Goal: Task Accomplishment & Management: Manage account settings

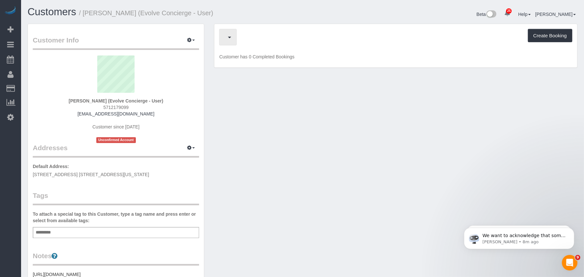
click at [227, 39] on span "button" at bounding box center [226, 37] width 3 height 8
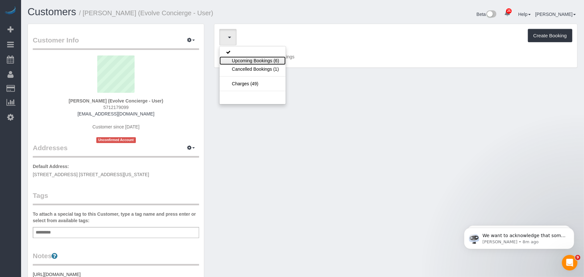
click at [242, 57] on link "Upcoming Bookings (6)" at bounding box center [253, 60] width 66 height 8
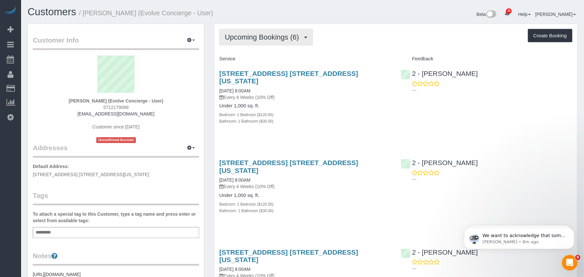
click at [273, 37] on span "Upcoming Bookings (6)" at bounding box center [264, 37] width 78 height 8
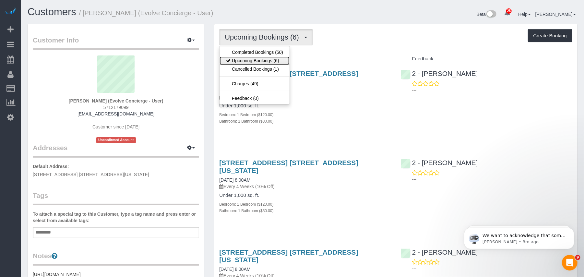
click at [269, 58] on link "Upcoming Bookings (6)" at bounding box center [255, 60] width 70 height 8
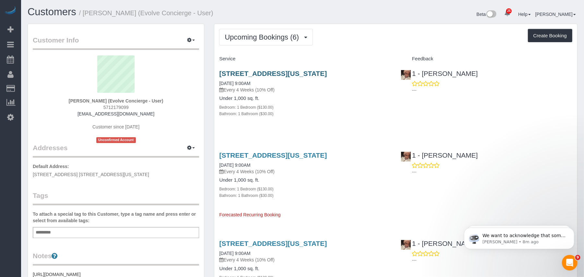
drag, startPoint x: 216, startPoint y: 77, endPoint x: 313, endPoint y: 77, distance: 96.7
click at [313, 77] on div "242 West 53rd Street, Apt 53f, New York, NY 10019 09/24/2025 9:00AM Every 4 Wee…" at bounding box center [304, 97] width 181 height 66
copy link "242 West 53rd Street, Apt 53f"
click at [195, 150] on button "button" at bounding box center [191, 148] width 16 height 10
click at [182, 170] on button "Add New Address" at bounding box center [171, 169] width 50 height 9
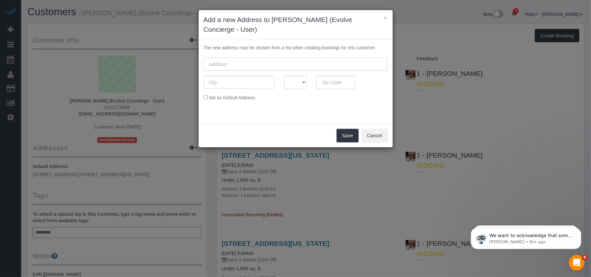
click at [273, 65] on input "text" at bounding box center [295, 63] width 184 height 13
paste input "242 West 53rd Street, Apt 53f"
type input "242 West 53rd Street, Apt 53f"
click at [233, 85] on input "text" at bounding box center [238, 82] width 71 height 13
type input "[US_STATE]"
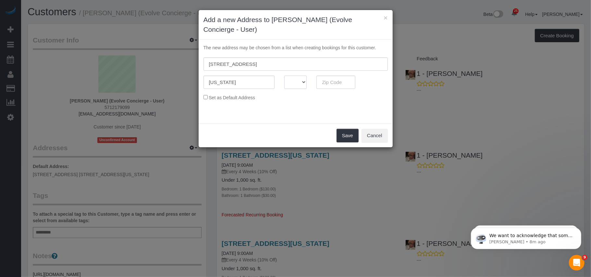
click at [300, 80] on select "AK AL AR AZ CA CO CT DC DE FL GA HI IA ID IL IN KS KY LA MA MD ME MI MN MO MS M…" at bounding box center [295, 82] width 23 height 13
click at [301, 82] on select "AK AL AR AZ CA CO CT DC DE FL GA HI IA ID IL IN KS KY LA MA MD ME MI MN MO MS M…" at bounding box center [295, 82] width 23 height 13
click at [318, 105] on fieldset "242 West 53rd Street, Apt 53f New York AK AL AR AZ CA CO CT DC DE FL GA HI IA I…" at bounding box center [295, 81] width 184 height 48
click at [301, 79] on select "AK AL AR AZ CA CO CT DC DE FL GA HI IA ID IL IN KS KY LA MA MD ME MI MN MO MS M…" at bounding box center [295, 82] width 23 height 13
select select "NY"
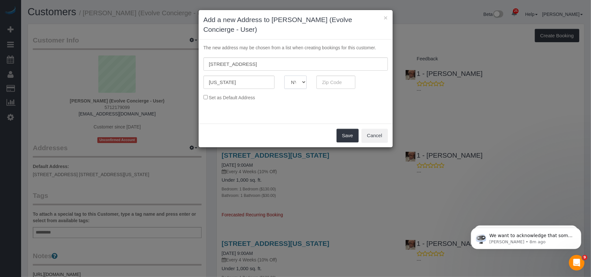
click at [284, 76] on select "AK AL AR AZ CA CO CT DC DE FL GA HI IA ID IL IN KS KY LA MA MD ME MI MN MO MS M…" at bounding box center [295, 82] width 23 height 13
click at [330, 82] on input "text" at bounding box center [335, 82] width 39 height 13
type input "10019"
click at [290, 67] on input "242 West 53rd Street, Apt 53f" at bounding box center [295, 63] width 184 height 13
type input "242 West 53rd Street, Apt 53F"
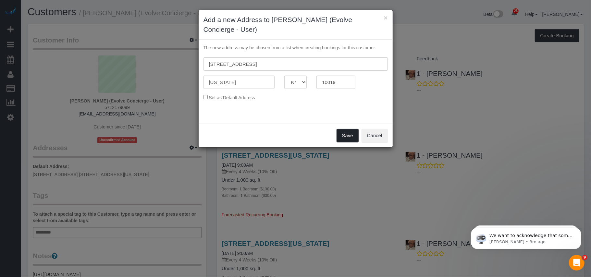
click at [340, 139] on button "Save" at bounding box center [347, 136] width 22 height 14
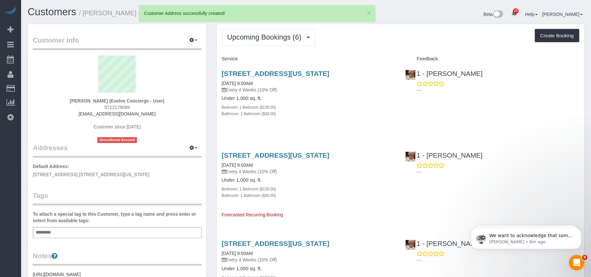
drag, startPoint x: 213, startPoint y: 92, endPoint x: 214, endPoint y: 96, distance: 4.0
click at [214, 89] on div "The new address may be chosen from a list when creating bookings for this custo…" at bounding box center [296, 47] width 194 height 84
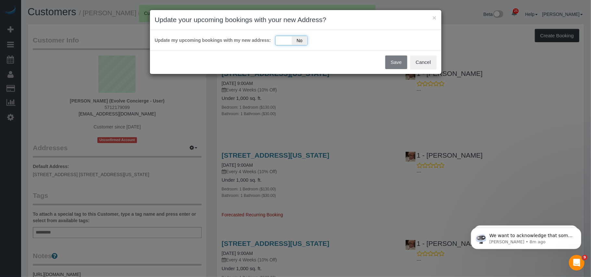
click at [289, 45] on div "Yes No" at bounding box center [291, 41] width 32 height 10
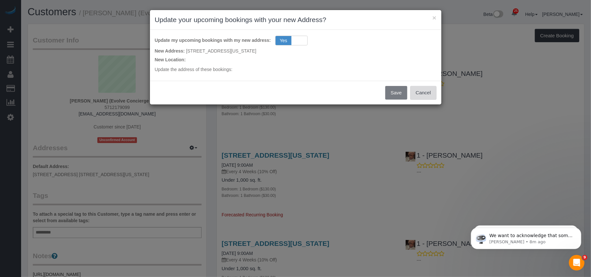
click at [425, 99] on button "Cancel" at bounding box center [423, 93] width 26 height 14
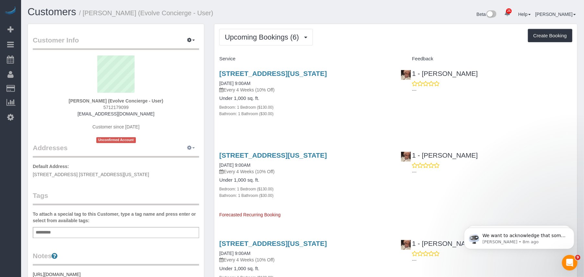
click at [196, 145] on button "button" at bounding box center [191, 148] width 16 height 10
click at [186, 161] on button "Manage Addresses" at bounding box center [172, 160] width 53 height 9
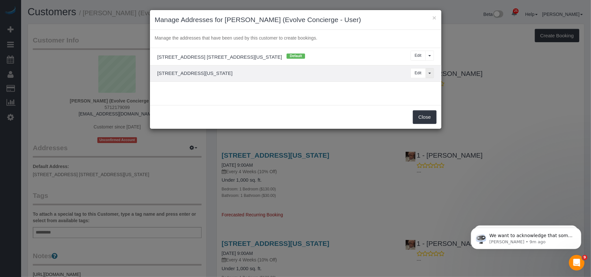
click at [427, 74] on button "View More Options..." at bounding box center [429, 73] width 8 height 10
click at [410, 86] on button "Set as Default" at bounding box center [403, 85] width 42 height 9
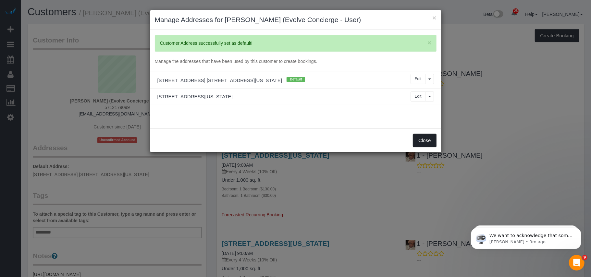
click at [419, 139] on button "Close" at bounding box center [424, 141] width 23 height 14
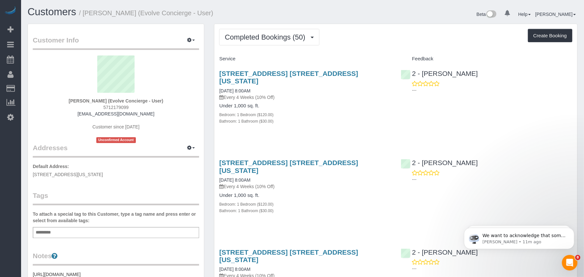
click at [100, 229] on div "Add a tag" at bounding box center [116, 232] width 166 height 11
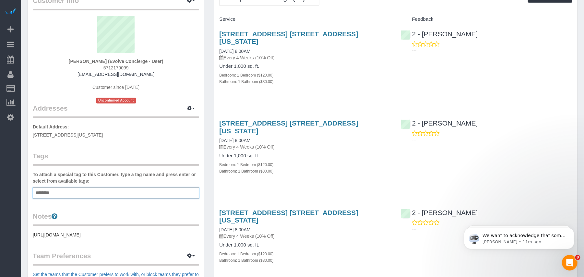
scroll to position [86, 0]
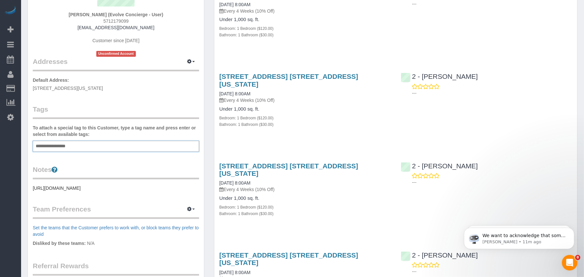
type input "**********"
click at [83, 166] on legend "Notes" at bounding box center [116, 172] width 166 height 15
click at [32, 187] on div "Customer Info Edit Contact Info Send Message Email Preferences Special Sales Ta…" at bounding box center [116, 152] width 176 height 429
click at [33, 189] on pre "https://streeteasy.com/building/the-centria/27c" at bounding box center [116, 189] width 166 height 6
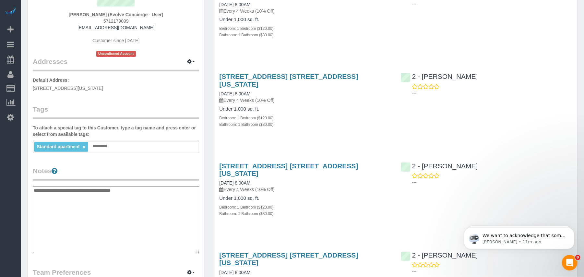
click at [33, 189] on textarea "**********" at bounding box center [116, 219] width 166 height 67
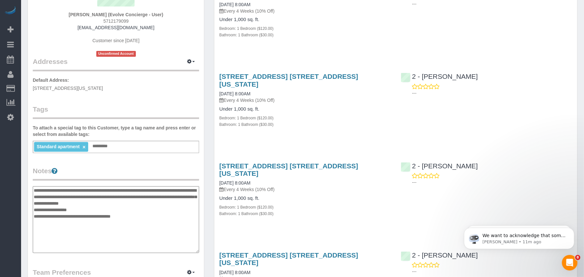
type textarea "**********"
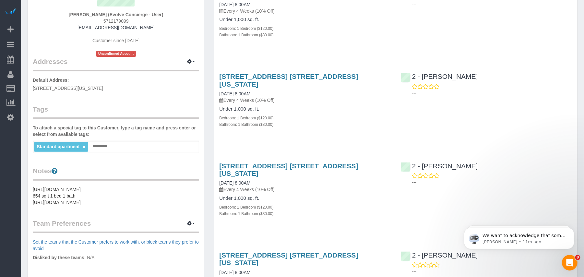
click at [165, 167] on legend "Notes" at bounding box center [116, 173] width 166 height 15
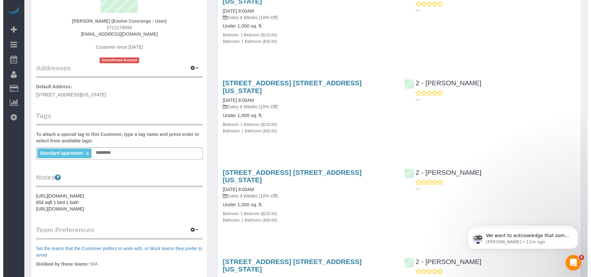
scroll to position [0, 0]
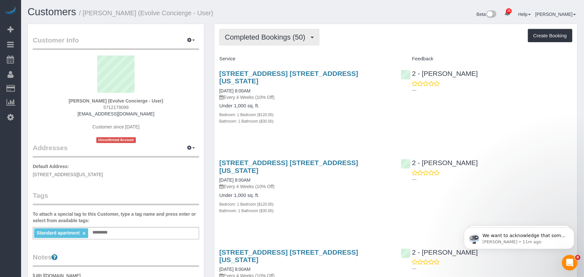
click at [265, 39] on span "Completed Bookings (50)" at bounding box center [267, 37] width 84 height 8
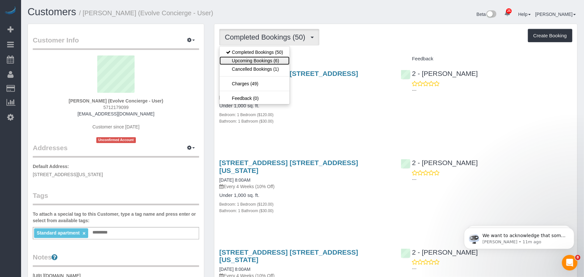
click at [261, 59] on link "Upcoming Bookings (6)" at bounding box center [255, 60] width 70 height 8
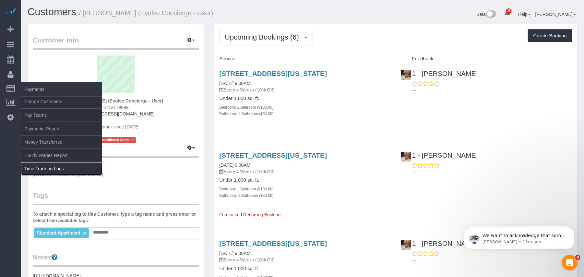
click at [51, 167] on link "Time Tracking Logs" at bounding box center [61, 168] width 81 height 13
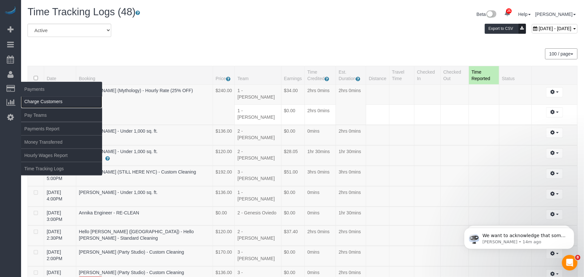
click at [59, 103] on link "Charge Customers" at bounding box center [61, 101] width 81 height 13
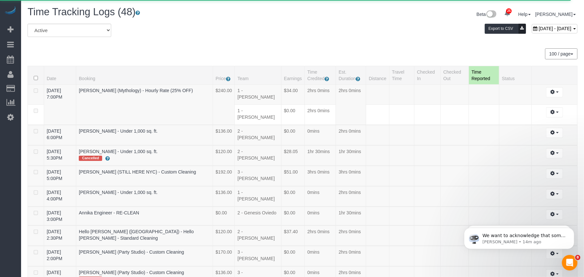
select select
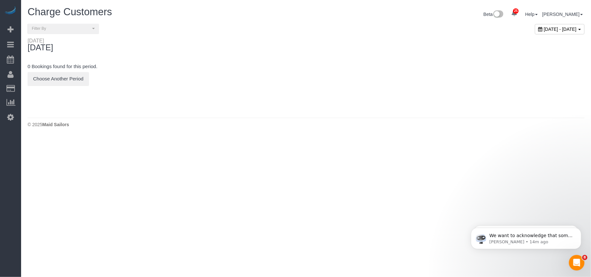
click at [535, 32] on div "September 23, 2025 - September 23, 2025" at bounding box center [560, 29] width 50 height 10
type input "**********"
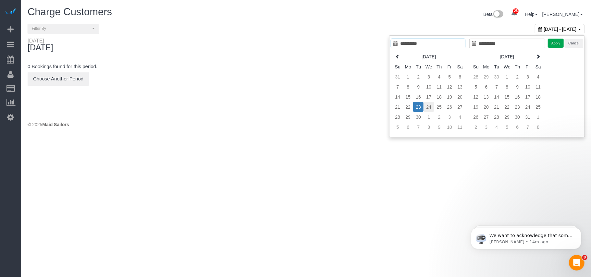
type input "**********"
click at [430, 110] on td "24" at bounding box center [428, 107] width 10 height 10
type input "**********"
click at [430, 110] on td "24" at bounding box center [428, 107] width 10 height 10
type input "**********"
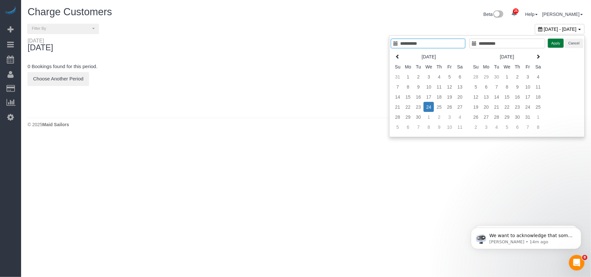
click at [556, 43] on button "Apply" at bounding box center [556, 43] width 16 height 9
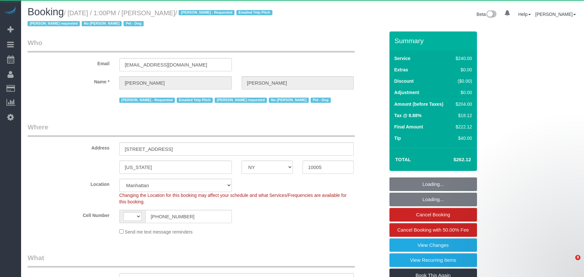
select select "NY"
select select "number:60"
select select "number:90"
select select "number:13"
select select "number:6"
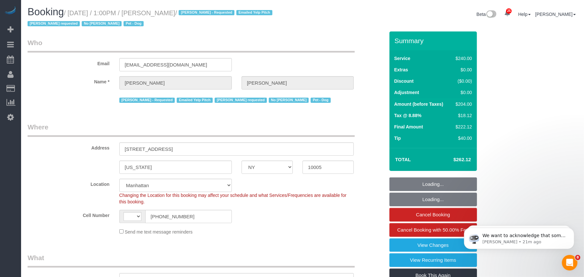
select select "object:750"
select select "spot1"
select select "string:[GEOGRAPHIC_DATA]"
select select "180"
select select "string:stripe-pm_1O4Two4VGloSiKo7SOdDDauw"
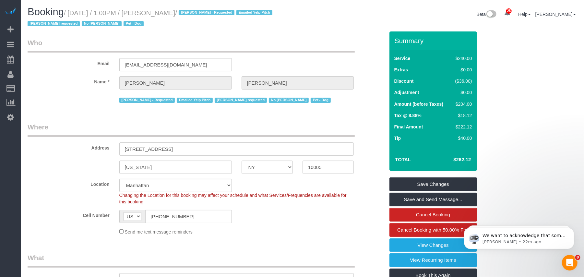
drag, startPoint x: 194, startPoint y: 14, endPoint x: 164, endPoint y: 15, distance: 29.8
click at [164, 15] on small "/ [DATE] / 1:00PM / [PERSON_NAME] / [PERSON_NAME] - Requested Emailed Yelp Pitc…" at bounding box center [151, 18] width 247 height 18
click at [183, 17] on h1 "Booking / [DATE] / 1:00PM / [PERSON_NAME] / [PERSON_NAME] - Requested Emailed Y…" at bounding box center [163, 17] width 270 height 22
drag, startPoint x: 195, startPoint y: 14, endPoint x: 70, endPoint y: 13, distance: 124.9
click at [70, 13] on small "/ [DATE] / 1:00PM / [PERSON_NAME] / [PERSON_NAME] - Requested Emailed Yelp Pitc…" at bounding box center [151, 18] width 247 height 18
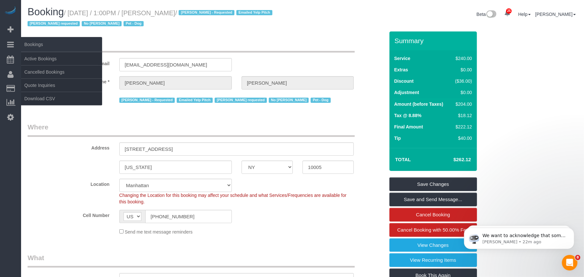
copy small "[DATE] / 1:00PM / [PERSON_NAME]"
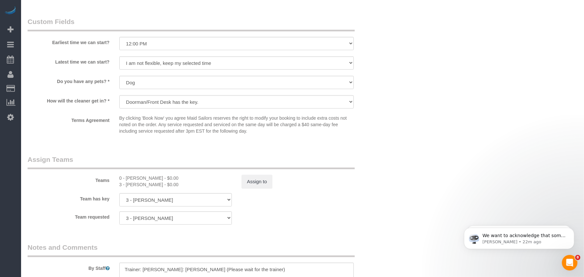
scroll to position [649, 0]
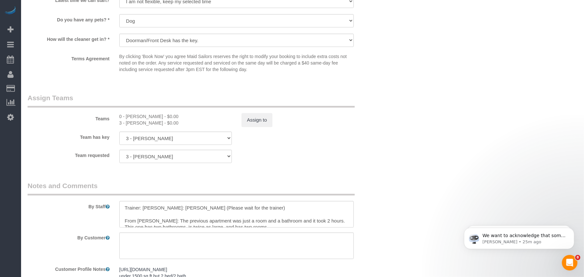
click at [95, 277] on div "Customer Profile Notes [URL][DOMAIN_NAME] under 1500 sq ft but 2 bed/2 bath [UR…" at bounding box center [206, 273] width 367 height 19
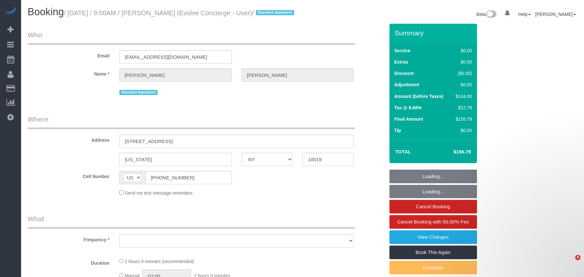
select select "NY"
select select "1"
select select "spot1"
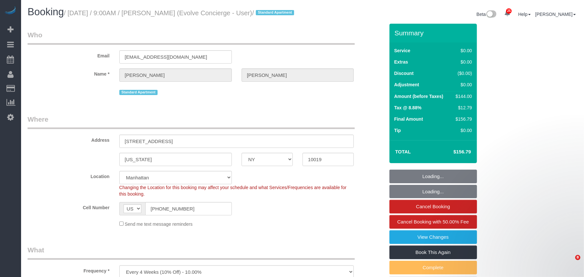
select select "object:929"
select select "number:89"
select select "number:90"
select select "number:15"
select select "number:6"
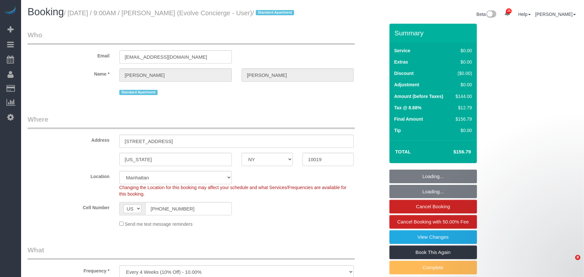
select select "1"
select select "object:1547"
select select "string:stripe-pm_1K45wU4VGloSiKo7WmL9HwBH"
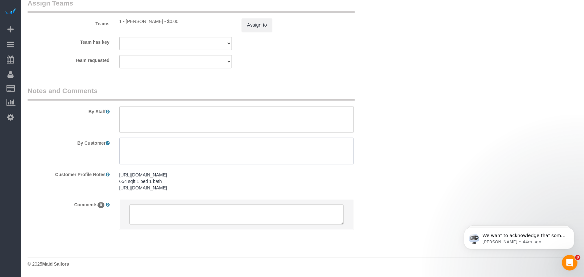
click at [173, 149] on textarea at bounding box center [236, 151] width 235 height 27
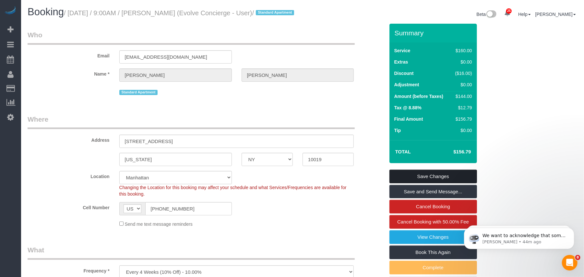
type textarea "Show an ID to the concierge to be let in."
click at [433, 183] on link "Save Changes" at bounding box center [434, 177] width 88 height 14
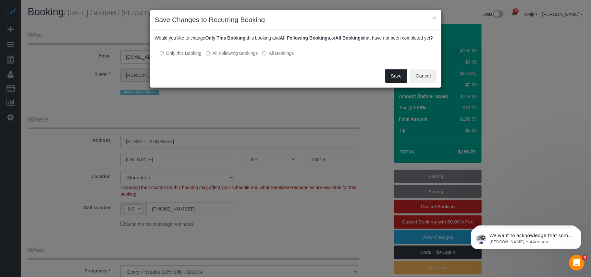
click at [391, 82] on button "Save" at bounding box center [396, 76] width 22 height 14
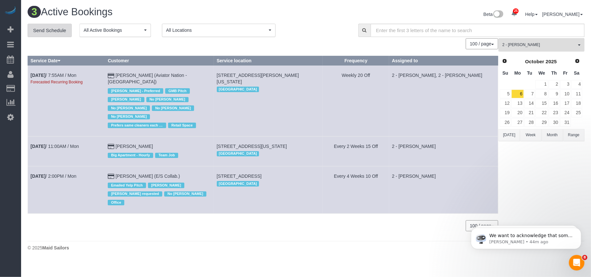
click at [49, 37] on link "Send Schedule" at bounding box center [50, 31] width 44 height 14
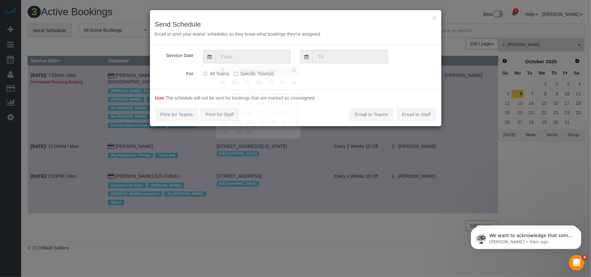
click at [256, 56] on input "text" at bounding box center [252, 56] width 75 height 13
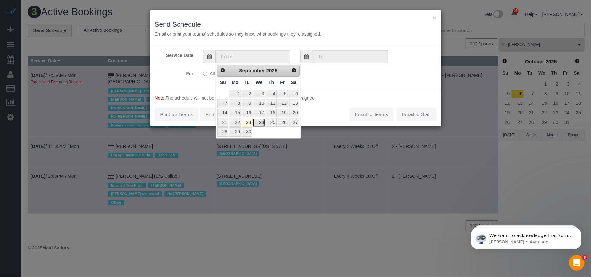
click at [257, 125] on link "24" at bounding box center [259, 122] width 12 height 9
type input "09/24/2025"
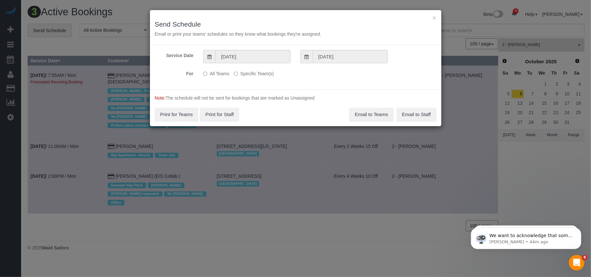
click at [243, 75] on label "Specific Team(s)" at bounding box center [254, 72] width 40 height 9
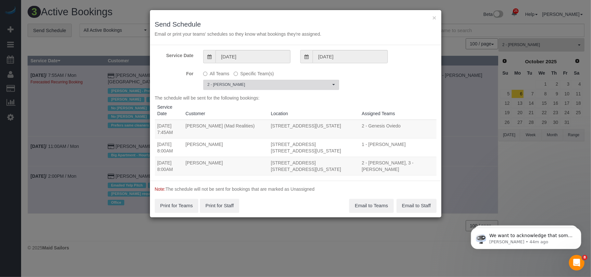
click at [248, 86] on span "2 - [PERSON_NAME]" at bounding box center [268, 85] width 123 height 6
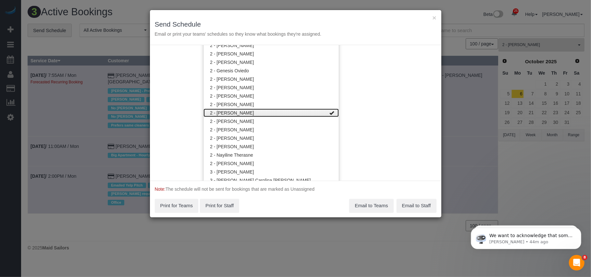
click at [247, 109] on link "2 - [PERSON_NAME]" at bounding box center [270, 113] width 135 height 8
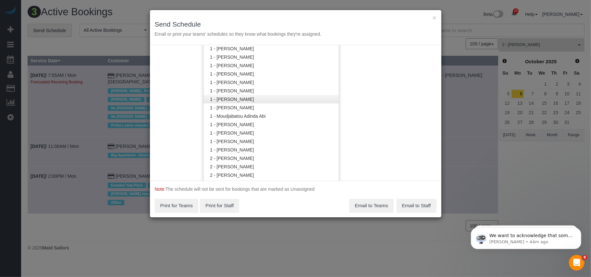
scroll to position [266, 0]
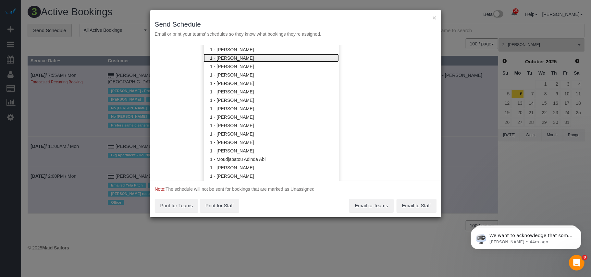
click at [240, 59] on link "1 - [PERSON_NAME]" at bounding box center [270, 58] width 135 height 8
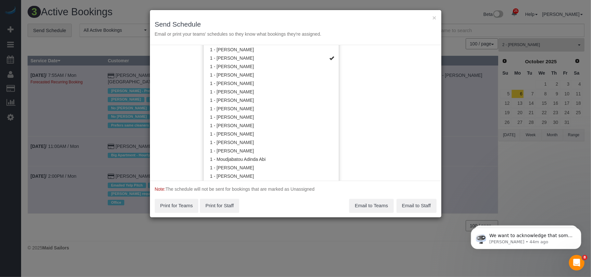
click at [387, 93] on div "Service Date 09/24/2025 09/24/2025 For All Teams Specific Team(s) 1 - Fatoumata…" at bounding box center [295, 113] width 291 height 136
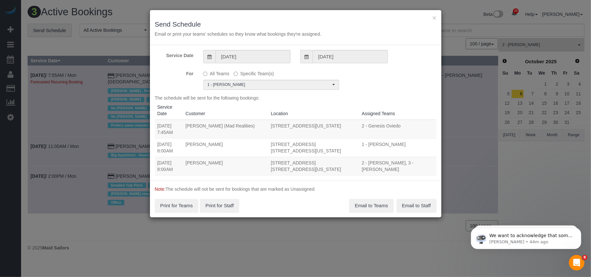
scroll to position [0, 0]
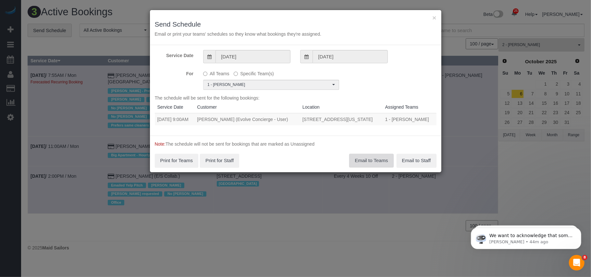
click at [365, 167] on button "Email to Teams" at bounding box center [371, 161] width 44 height 14
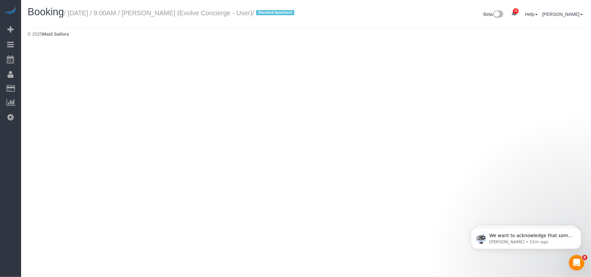
select select "NY"
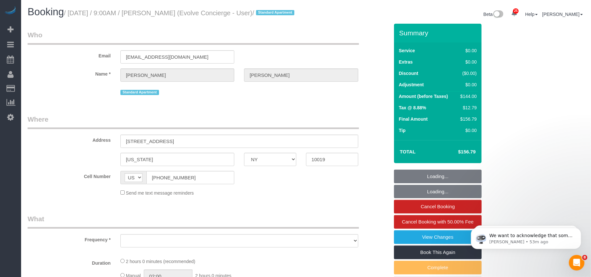
select select "number:89"
select select "number:90"
select select "number:15"
select select "number:6"
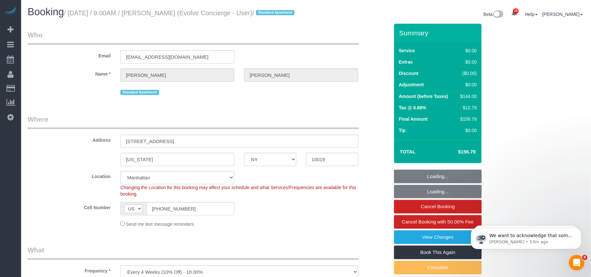
select select "object:3856"
select select "string:stripe-pm_1K45wU4VGloSiKo7WmL9HwBH"
select select
select select "1"
select select "object:3896"
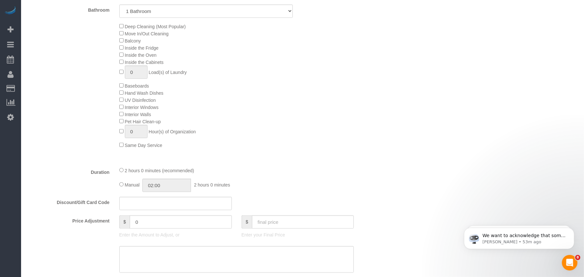
select select "spot111"
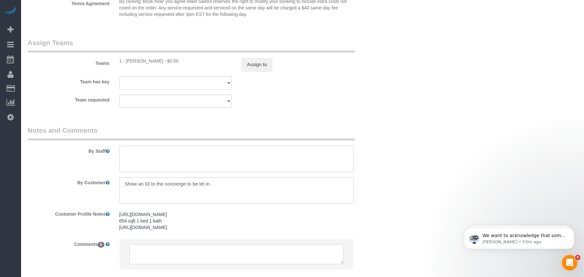
scroll to position [883, 0]
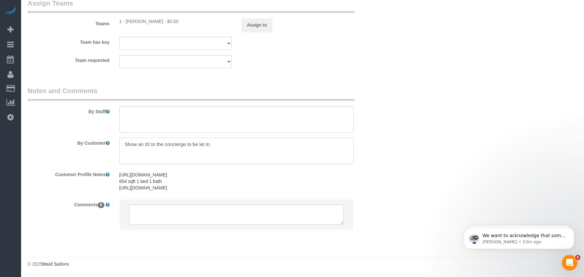
click at [227, 138] on textarea at bounding box center [236, 151] width 235 height 27
paste textarea "Spare bedding is behind the couch in the living room in the leather ottomans"
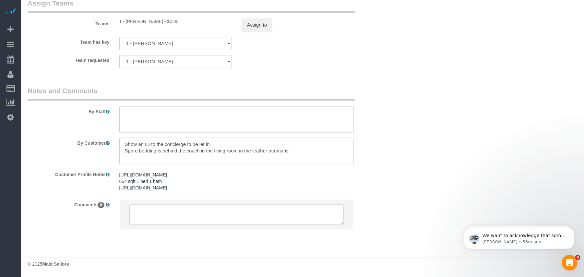
click at [226, 138] on textarea at bounding box center [236, 151] width 235 height 27
paste textarea "lease change out the bedding"
click at [125, 138] on textarea at bounding box center [236, 151] width 235 height 27
click at [217, 138] on textarea at bounding box center [236, 151] width 235 height 27
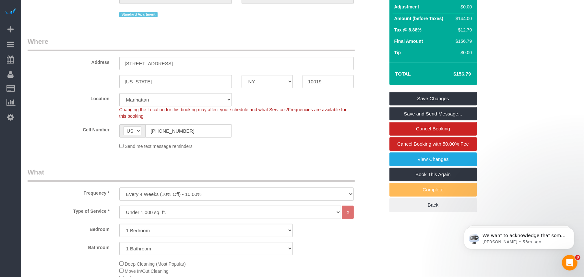
scroll to position [18, 0]
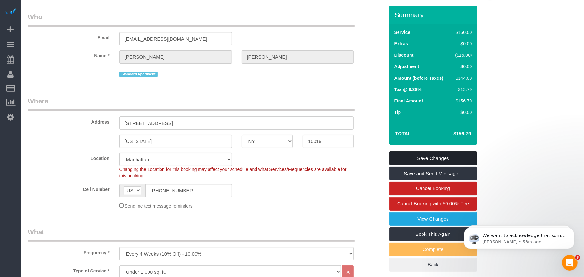
type textarea "Show an ID to the concierge to be let in. Standard cleaning of a 1 bed 1 bath u…"
click at [425, 163] on link "Save Changes" at bounding box center [434, 159] width 88 height 14
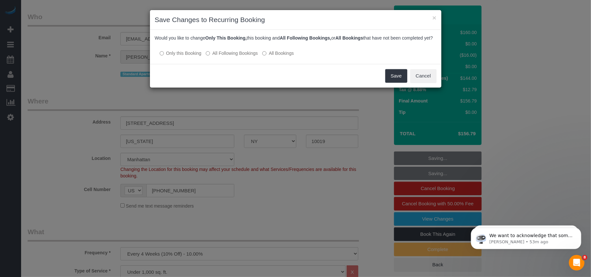
click at [239, 56] on label "All Following Bookings" at bounding box center [232, 53] width 52 height 6
click at [401, 79] on button "Save" at bounding box center [396, 76] width 22 height 14
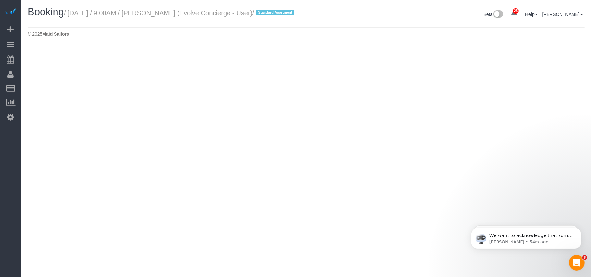
select select "NY"
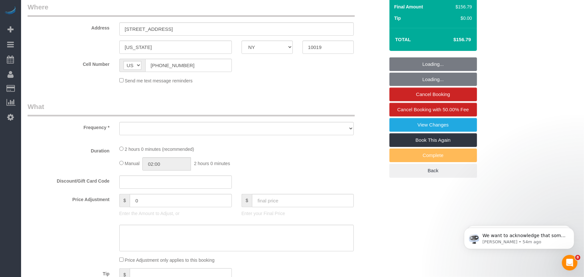
select select "1"
select select "spot166"
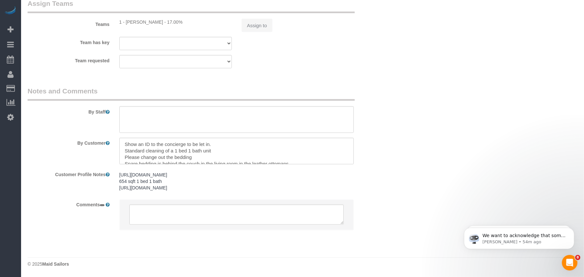
select select "object:5481"
select select "string:stripe-pm_1K45wU4VGloSiKo7WmL9HwBH"
select select "number:89"
select select "number:90"
select select "number:15"
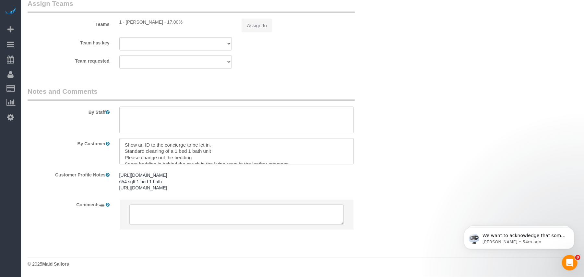
select select "number:6"
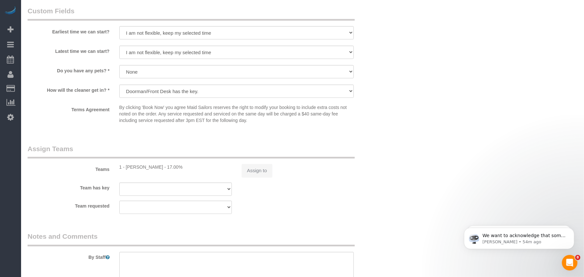
select select "1"
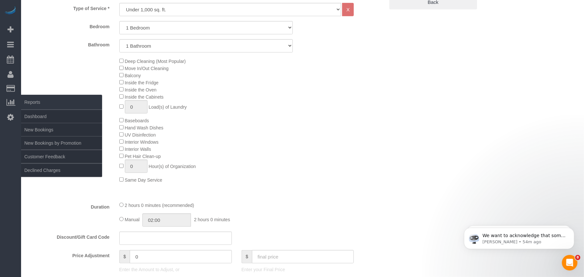
scroll to position [234, 0]
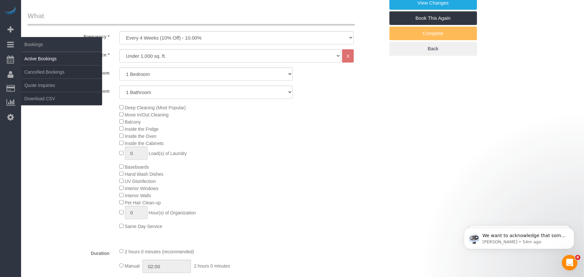
select select "object:6101"
click at [34, 54] on link "Active Bookings" at bounding box center [61, 58] width 81 height 13
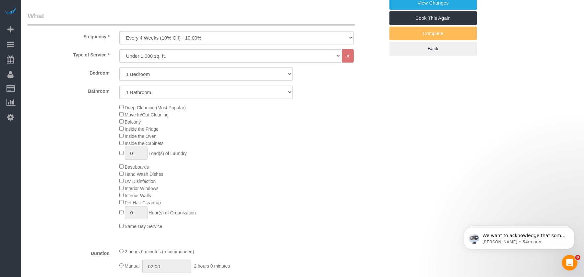
select select "spot221"
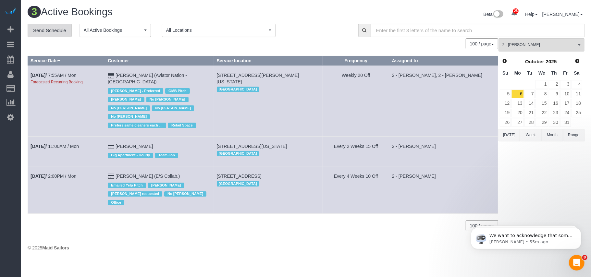
click at [52, 36] on link "Send Schedule" at bounding box center [50, 31] width 44 height 14
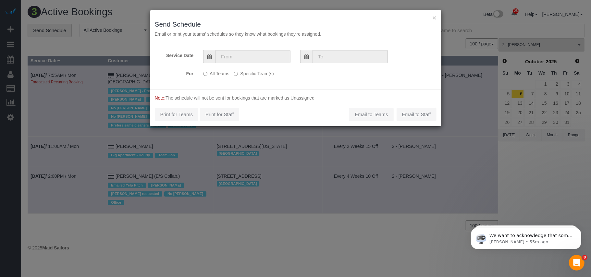
click at [242, 73] on label "Specific Team(s)" at bounding box center [254, 72] width 40 height 9
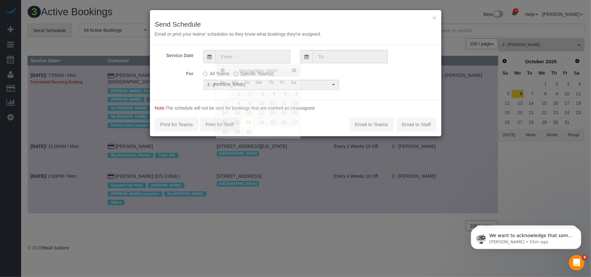
click at [245, 58] on input "text" at bounding box center [252, 56] width 75 height 13
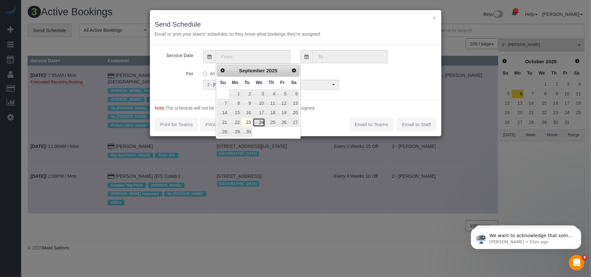
click at [260, 125] on link "24" at bounding box center [259, 122] width 12 height 9
type input "09/24/2025"
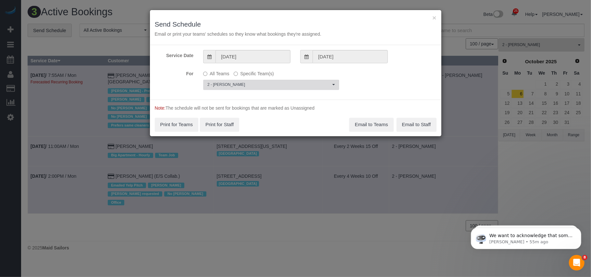
click at [252, 86] on span "2 - [PERSON_NAME]" at bounding box center [268, 85] width 123 height 6
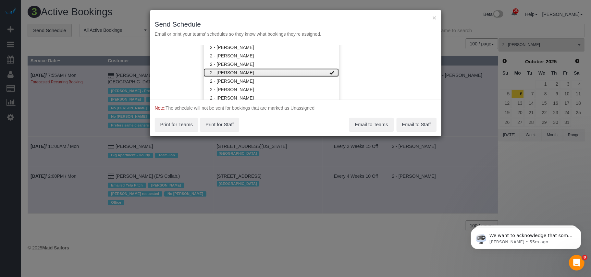
click at [251, 74] on link "2 - [PERSON_NAME]" at bounding box center [270, 72] width 135 height 8
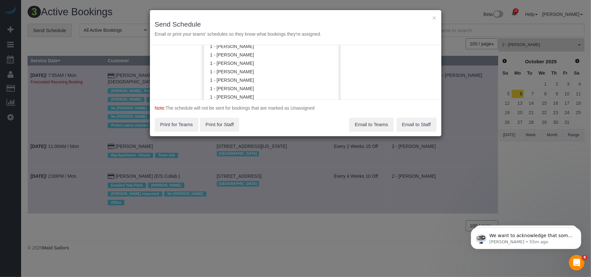
scroll to position [263, 0]
click at [239, 64] on link "1 - [PERSON_NAME]" at bounding box center [270, 61] width 135 height 8
click at [387, 83] on div "Service Date 09/24/2025 09/24/2025 For All Teams Specific Team(s) 1 - Fatoumata…" at bounding box center [295, 72] width 291 height 55
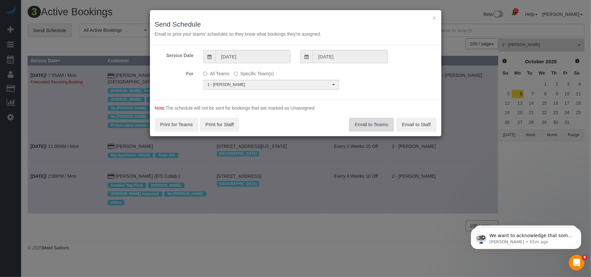
click at [366, 125] on button "Email to Teams" at bounding box center [371, 125] width 44 height 14
